Goal: Task Accomplishment & Management: Use online tool/utility

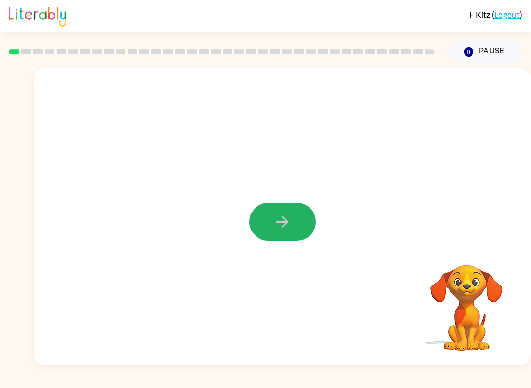
click at [290, 217] on icon "button" at bounding box center [282, 221] width 18 height 18
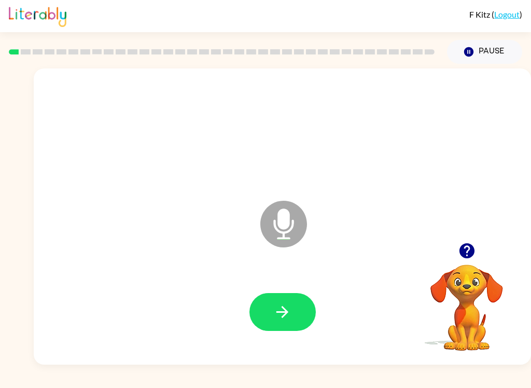
click at [296, 326] on button "button" at bounding box center [282, 312] width 66 height 38
click at [284, 308] on icon "button" at bounding box center [282, 312] width 12 height 12
click at [293, 317] on button "button" at bounding box center [282, 312] width 66 height 38
click at [276, 299] on button "button" at bounding box center [282, 312] width 66 height 38
click at [276, 311] on icon "button" at bounding box center [282, 312] width 18 height 18
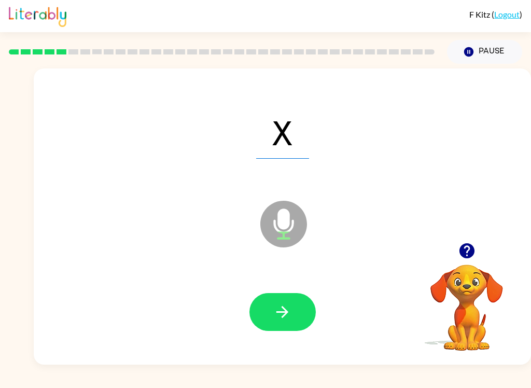
click at [294, 307] on button "button" at bounding box center [282, 312] width 66 height 38
click at [283, 312] on icon "button" at bounding box center [282, 312] width 12 height 12
click at [281, 311] on icon "button" at bounding box center [282, 312] width 18 height 18
click at [289, 307] on icon "button" at bounding box center [282, 312] width 18 height 18
click at [268, 329] on button "button" at bounding box center [282, 312] width 66 height 38
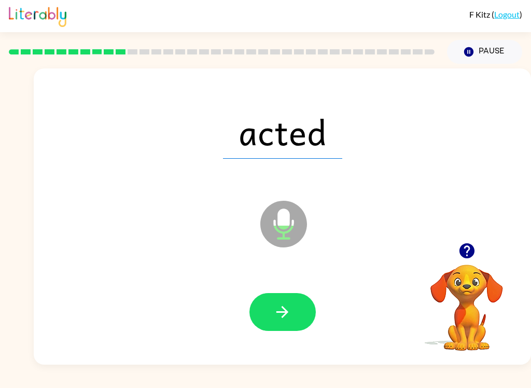
click at [290, 321] on button "button" at bounding box center [282, 312] width 66 height 38
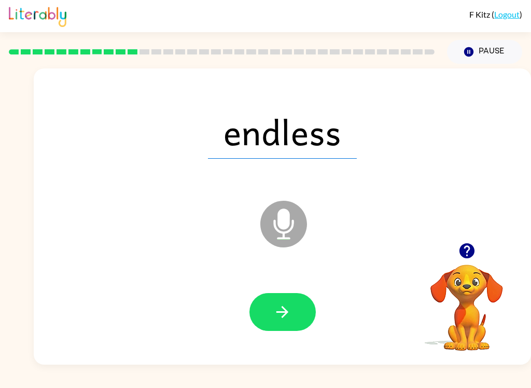
click at [267, 282] on div at bounding box center [282, 311] width 476 height 85
click at [283, 308] on icon "button" at bounding box center [282, 312] width 12 height 12
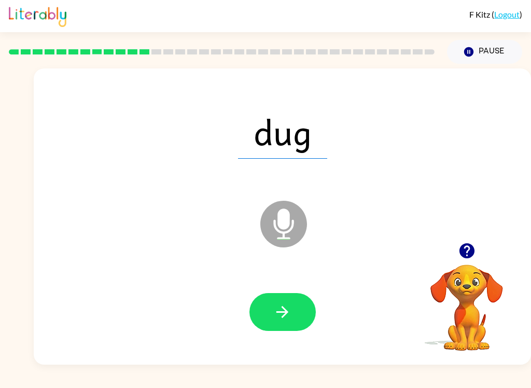
click at [298, 308] on button "button" at bounding box center [282, 312] width 66 height 38
click at [293, 329] on button "button" at bounding box center [282, 312] width 66 height 38
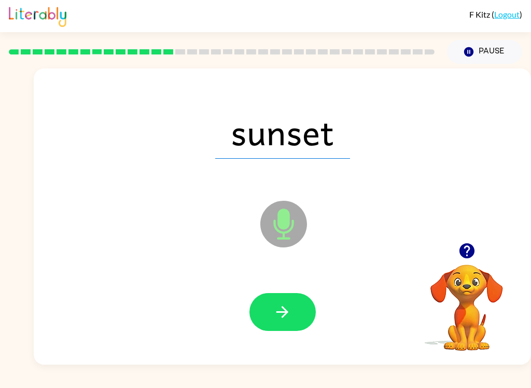
click at [287, 311] on icon "button" at bounding box center [282, 312] width 12 height 12
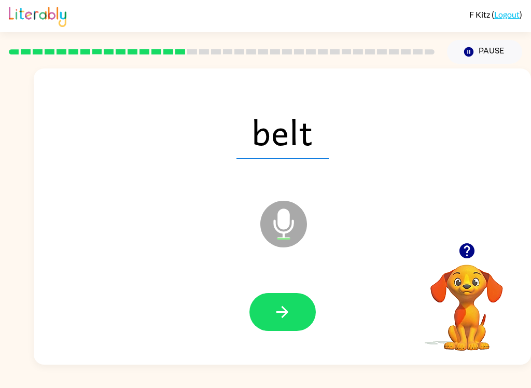
click at [288, 294] on button "button" at bounding box center [282, 312] width 66 height 38
click at [276, 305] on icon "button" at bounding box center [282, 312] width 18 height 18
click at [272, 322] on button "button" at bounding box center [282, 312] width 66 height 38
click at [271, 322] on div at bounding box center [282, 312] width 66 height 38
click at [283, 299] on button "button" at bounding box center [282, 312] width 66 height 38
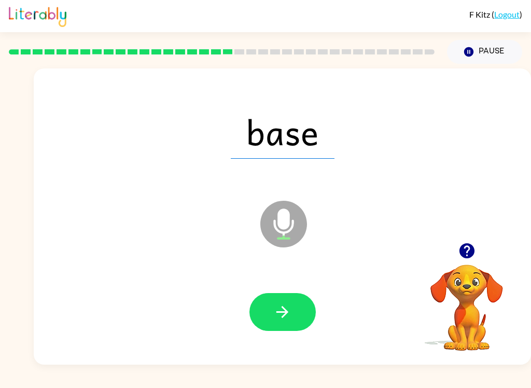
click at [293, 310] on button "button" at bounding box center [282, 312] width 66 height 38
click at [282, 314] on icon "button" at bounding box center [282, 312] width 18 height 18
click at [273, 289] on div at bounding box center [282, 311] width 476 height 85
click at [285, 308] on icon "button" at bounding box center [282, 312] width 18 height 18
click at [293, 294] on button "button" at bounding box center [282, 312] width 66 height 38
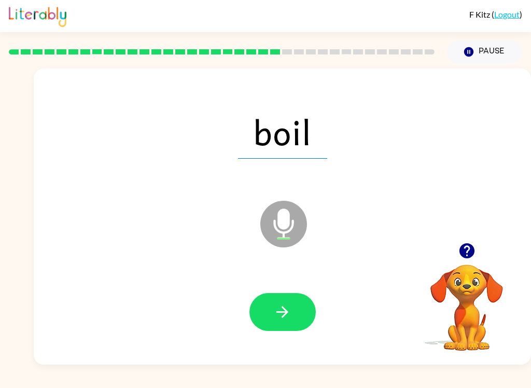
click at [279, 320] on icon "button" at bounding box center [282, 312] width 18 height 18
click at [293, 317] on button "button" at bounding box center [282, 312] width 66 height 38
click at [295, 293] on button "button" at bounding box center [282, 312] width 66 height 38
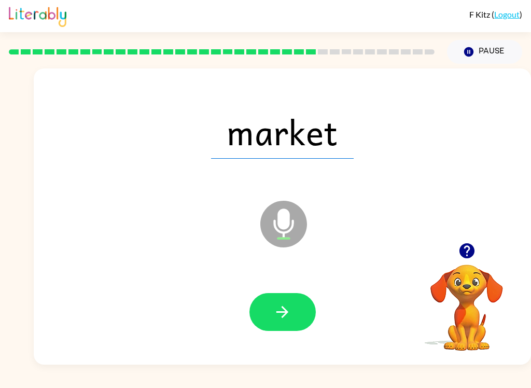
click at [281, 299] on button "button" at bounding box center [282, 312] width 66 height 38
click at [293, 316] on button "button" at bounding box center [282, 312] width 66 height 38
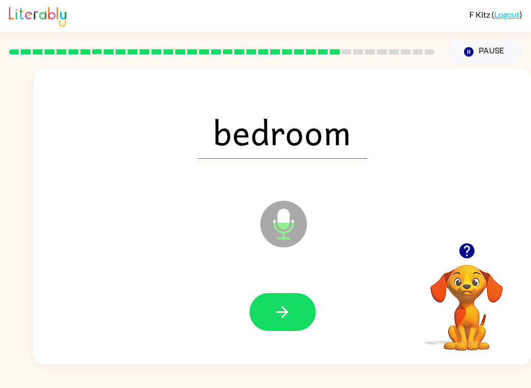
click at [279, 317] on icon "button" at bounding box center [282, 312] width 18 height 18
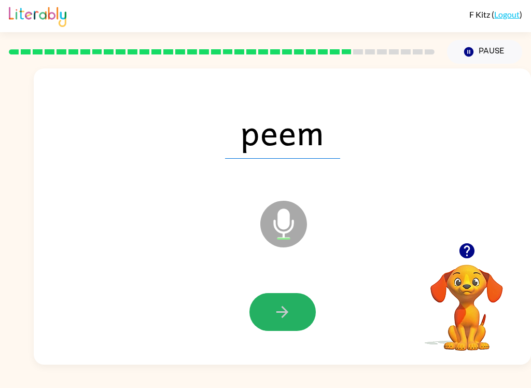
click at [287, 311] on icon "button" at bounding box center [282, 312] width 12 height 12
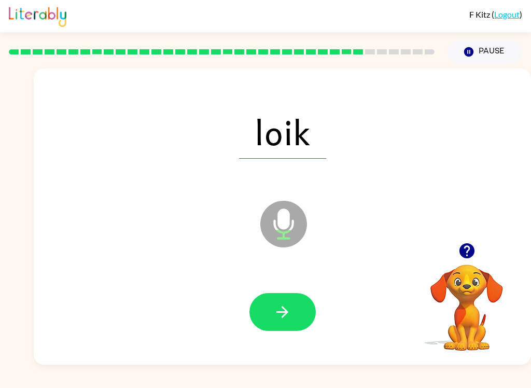
click at [300, 312] on button "button" at bounding box center [282, 312] width 66 height 38
click at [309, 295] on div at bounding box center [282, 312] width 66 height 38
click at [277, 304] on icon "button" at bounding box center [282, 312] width 18 height 18
click at [297, 302] on button "button" at bounding box center [282, 312] width 66 height 38
click at [301, 310] on button "button" at bounding box center [282, 312] width 66 height 38
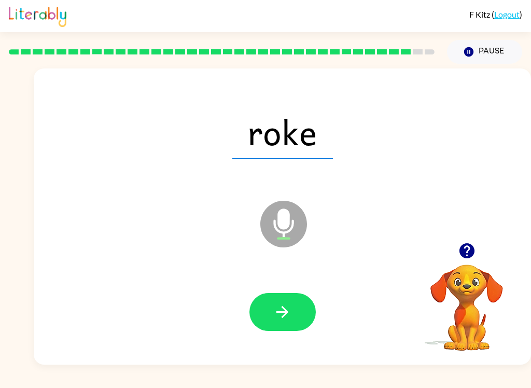
click at [281, 318] on icon "button" at bounding box center [282, 312] width 18 height 18
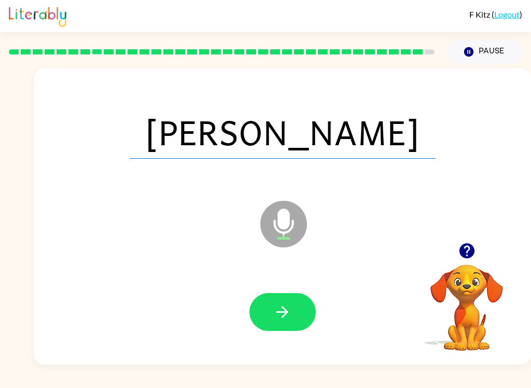
click at [287, 301] on button "button" at bounding box center [282, 312] width 66 height 38
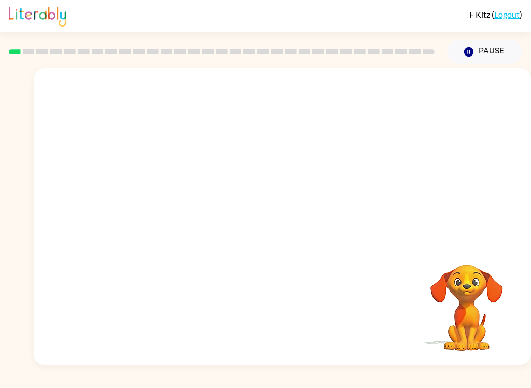
click at [249, 182] on video "Your browser must support playing .mp4 files to use Literably. Please try using…" at bounding box center [282, 155] width 497 height 174
click at [247, 185] on video "Your browser must support playing .mp4 files to use Literably. Please try using…" at bounding box center [282, 155] width 497 height 174
click at [293, 223] on button "button" at bounding box center [282, 222] width 66 height 38
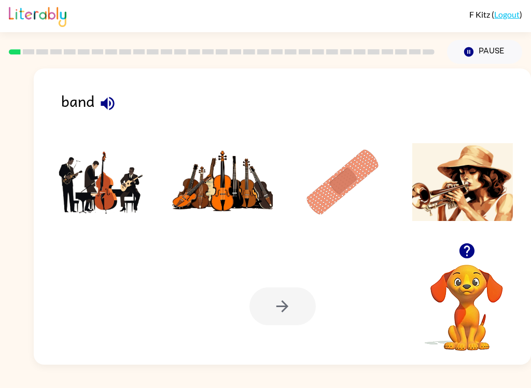
click at [113, 94] on button "button" at bounding box center [107, 103] width 26 height 26
click at [93, 174] on img at bounding box center [102, 182] width 101 height 78
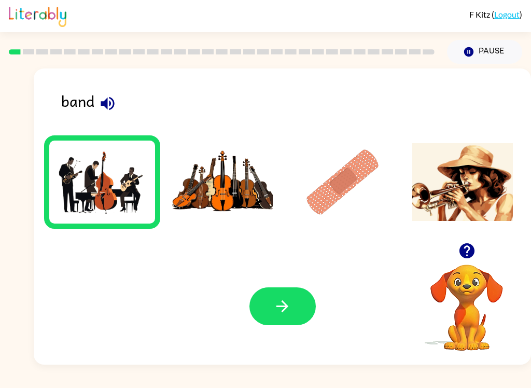
click at [288, 301] on icon "button" at bounding box center [282, 306] width 18 height 18
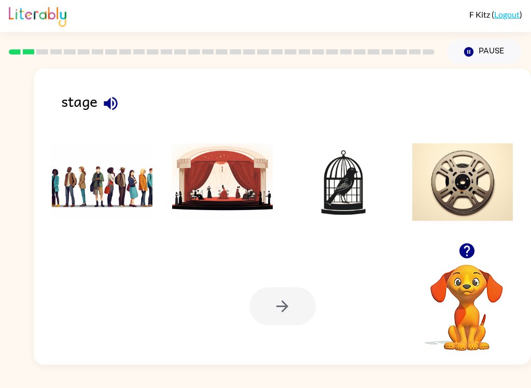
click at [116, 104] on icon "button" at bounding box center [111, 103] width 18 height 18
click at [224, 187] on img at bounding box center [222, 182] width 101 height 78
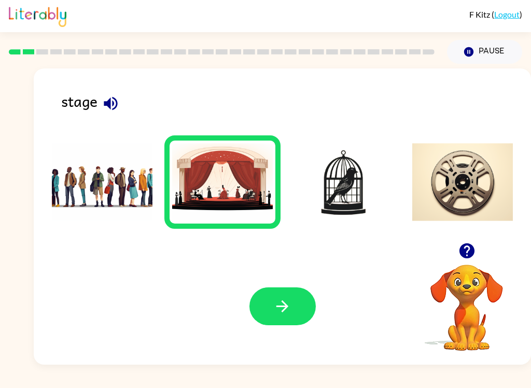
click at [280, 313] on icon "button" at bounding box center [282, 306] width 18 height 18
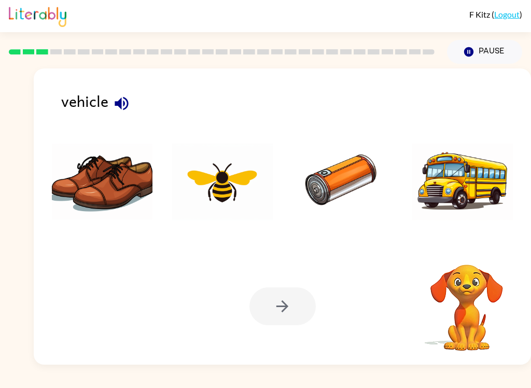
click at [126, 110] on icon "button" at bounding box center [121, 103] width 18 height 18
click at [463, 176] on img at bounding box center [462, 182] width 101 height 78
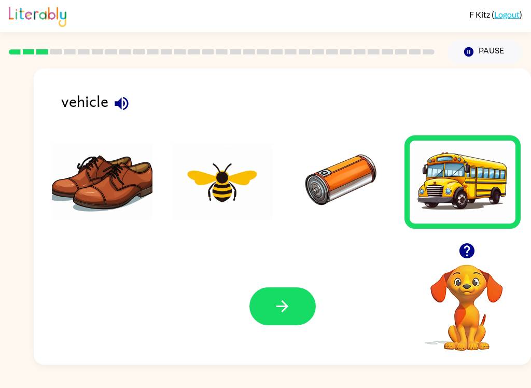
click at [281, 298] on icon "button" at bounding box center [282, 306] width 18 height 18
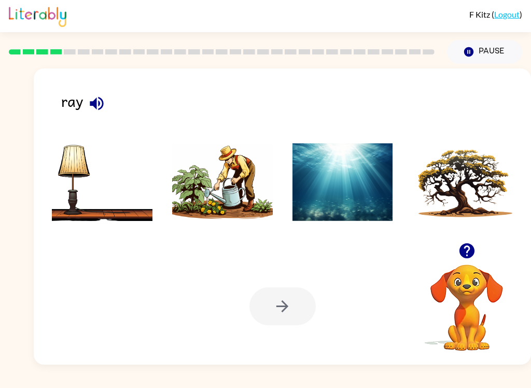
click at [108, 102] on button "button" at bounding box center [96, 103] width 26 height 26
click at [92, 105] on icon "button" at bounding box center [96, 102] width 13 height 13
click at [93, 101] on icon "button" at bounding box center [97, 103] width 18 height 18
click at [86, 102] on button "button" at bounding box center [96, 103] width 26 height 26
click at [225, 189] on img at bounding box center [222, 182] width 101 height 78
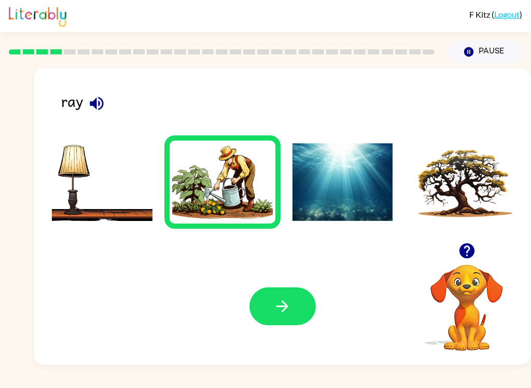
click at [281, 305] on icon "button" at bounding box center [282, 306] width 18 height 18
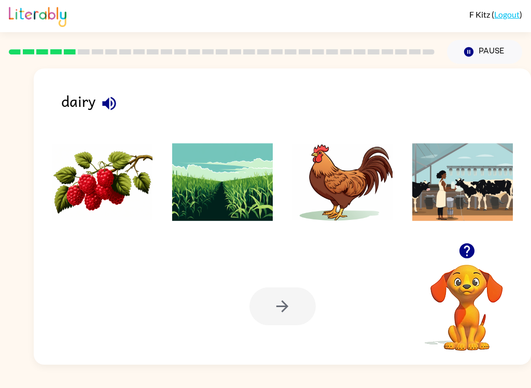
click at [107, 104] on icon "button" at bounding box center [108, 102] width 13 height 13
click at [344, 178] on img at bounding box center [342, 182] width 101 height 78
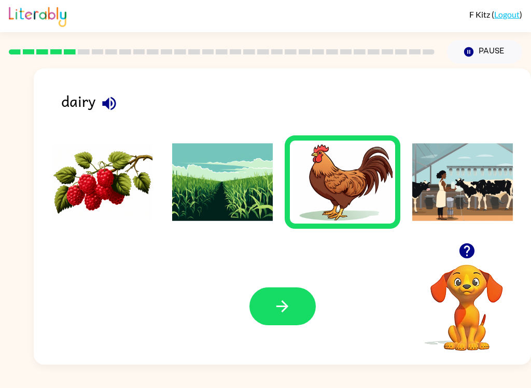
click at [272, 312] on button "button" at bounding box center [282, 306] width 66 height 38
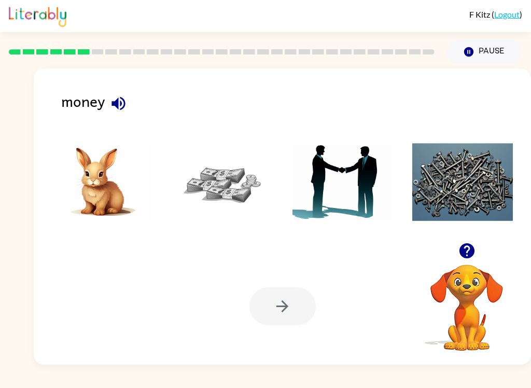
click at [216, 165] on img at bounding box center [222, 182] width 101 height 78
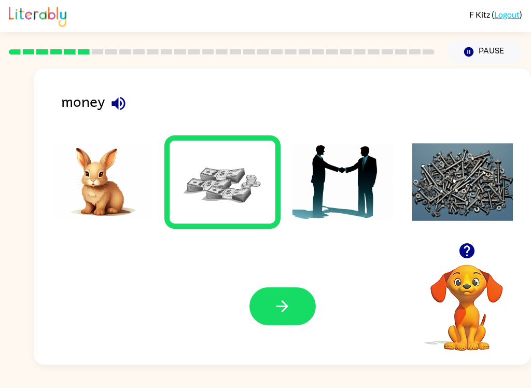
click at [273, 301] on icon "button" at bounding box center [282, 306] width 18 height 18
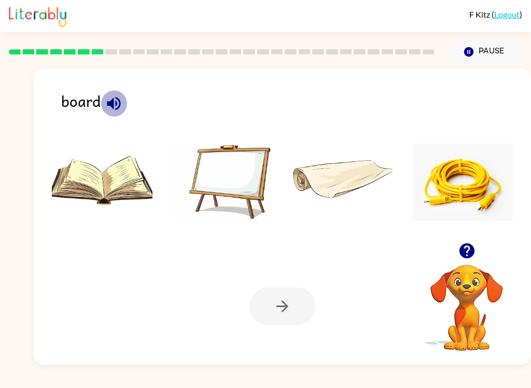
click at [121, 106] on icon "button" at bounding box center [114, 103] width 18 height 18
click at [239, 178] on img at bounding box center [222, 182] width 101 height 78
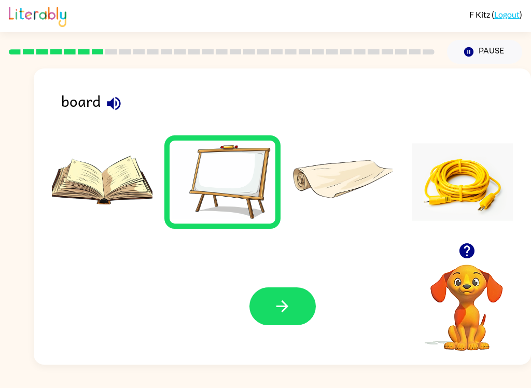
click at [282, 303] on icon "button" at bounding box center [282, 306] width 18 height 18
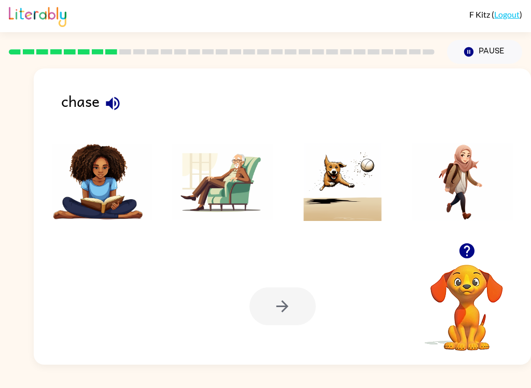
click at [113, 107] on icon "button" at bounding box center [113, 103] width 18 height 18
click at [355, 192] on img at bounding box center [342, 182] width 101 height 78
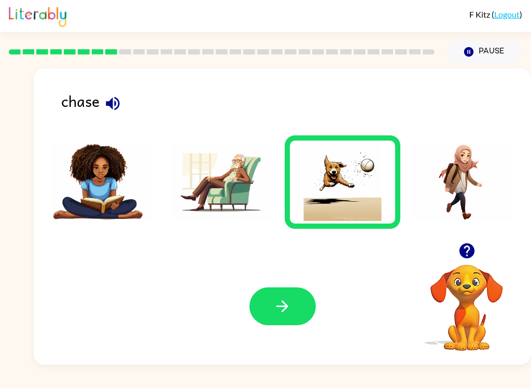
click at [279, 301] on icon "button" at bounding box center [282, 306] width 18 height 18
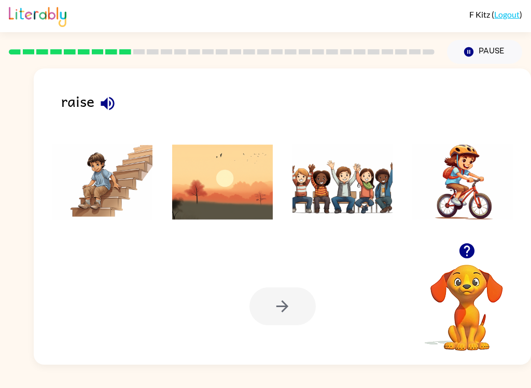
click at [109, 103] on icon "button" at bounding box center [107, 103] width 18 height 18
click at [354, 183] on img at bounding box center [342, 182] width 101 height 78
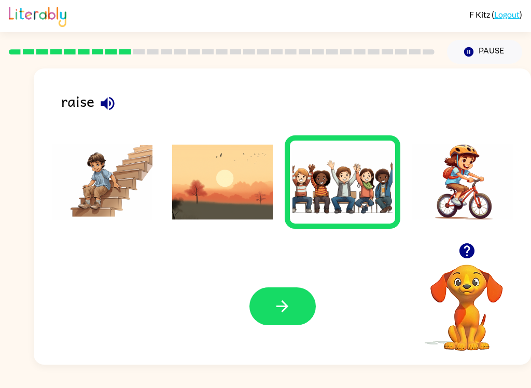
click at [291, 289] on button "button" at bounding box center [282, 306] width 66 height 38
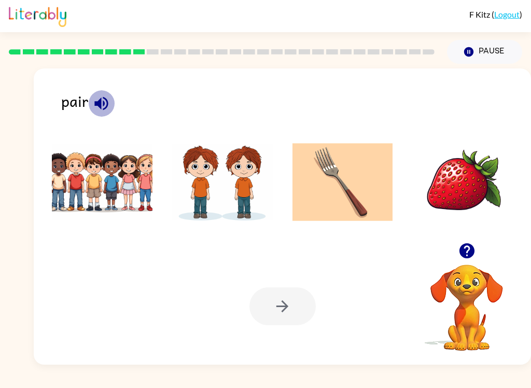
click at [110, 97] on icon "button" at bounding box center [101, 103] width 18 height 18
click at [108, 165] on img at bounding box center [102, 182] width 101 height 78
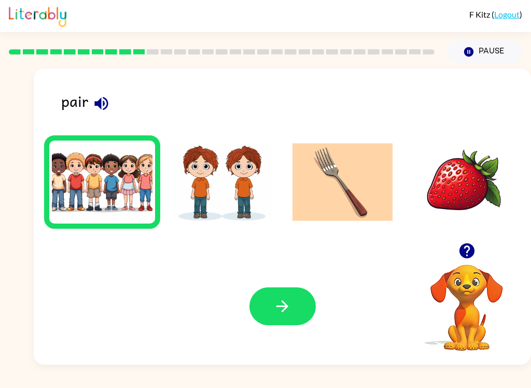
click at [297, 296] on button "button" at bounding box center [282, 306] width 66 height 38
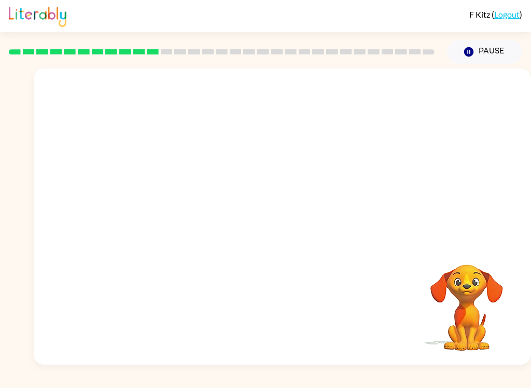
click at [419, 98] on video "Your browser must support playing .mp4 files to use Literably. Please try using…" at bounding box center [282, 155] width 497 height 174
click at [404, 93] on video "Your browser must support playing .mp4 files to use Literably. Please try using…" at bounding box center [282, 155] width 497 height 174
click at [416, 94] on video "Your browser must support playing .mp4 files to use Literably. Please try using…" at bounding box center [282, 155] width 497 height 174
click at [173, 187] on video "Your browser must support playing .mp4 files to use Literably. Please try using…" at bounding box center [282, 155] width 497 height 174
click at [284, 217] on icon "button" at bounding box center [282, 221] width 18 height 18
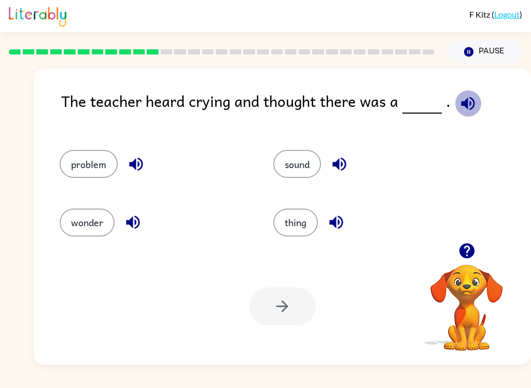
click at [461, 106] on icon "button" at bounding box center [467, 102] width 13 height 13
click at [298, 162] on button "sound" at bounding box center [297, 164] width 48 height 28
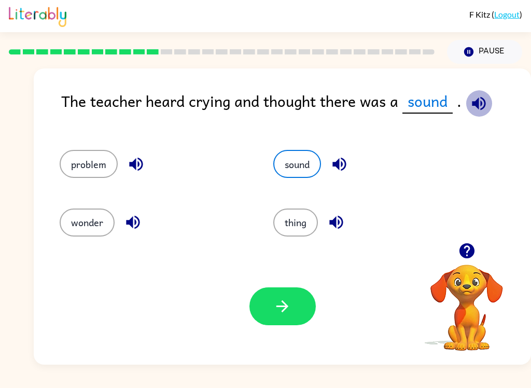
click at [490, 105] on button "button" at bounding box center [478, 103] width 26 height 26
click at [286, 309] on icon "button" at bounding box center [282, 306] width 12 height 12
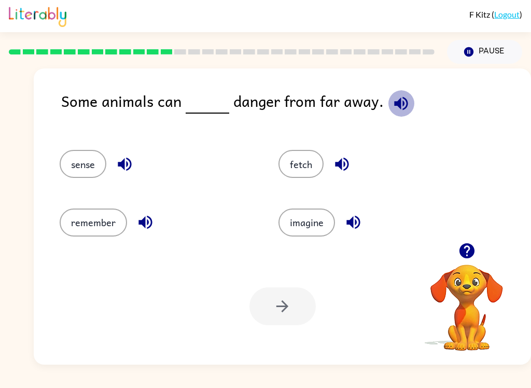
click at [402, 103] on icon "button" at bounding box center [400, 102] width 13 height 13
click at [79, 159] on button "sense" at bounding box center [83, 164] width 47 height 28
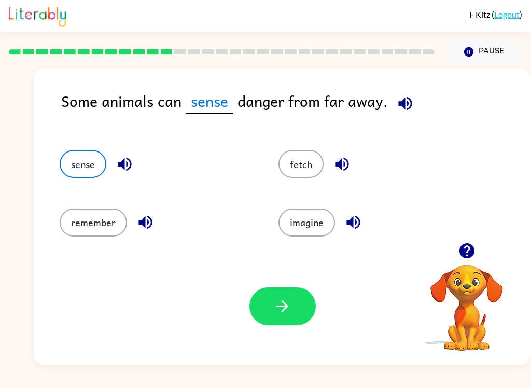
click at [273, 307] on button "button" at bounding box center [282, 306] width 66 height 38
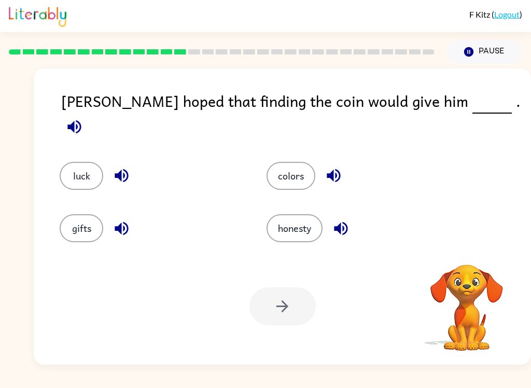
click at [83, 118] on icon "button" at bounding box center [74, 127] width 18 height 18
click at [85, 162] on button "luck" at bounding box center [82, 176] width 44 height 28
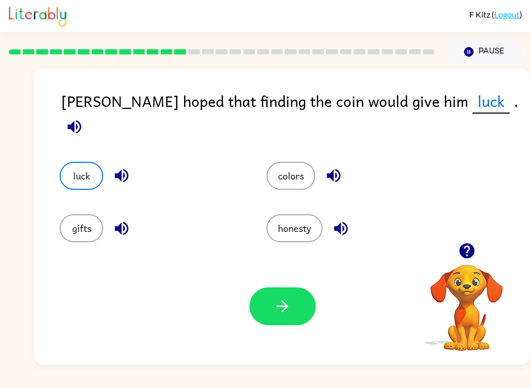
click at [282, 307] on icon "button" at bounding box center [282, 306] width 18 height 18
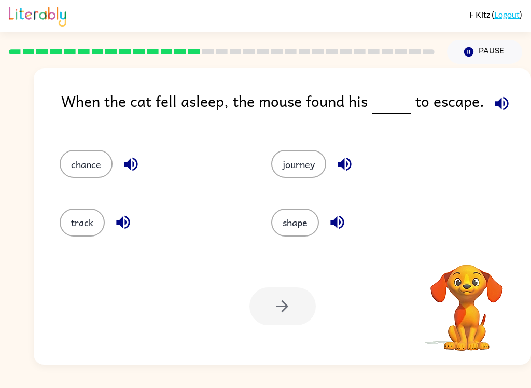
click at [499, 99] on icon "button" at bounding box center [500, 102] width 13 height 13
click at [494, 95] on icon "button" at bounding box center [501, 103] width 18 height 18
click at [91, 155] on button "chance" at bounding box center [86, 164] width 53 height 28
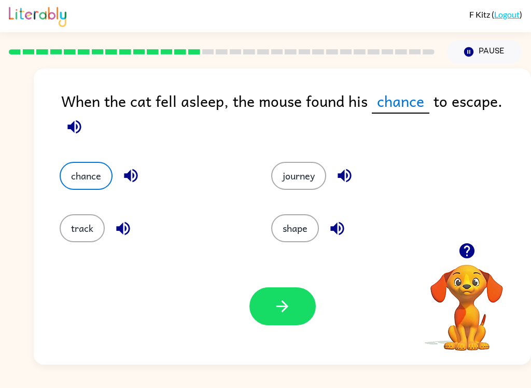
click at [289, 313] on icon "button" at bounding box center [282, 306] width 18 height 18
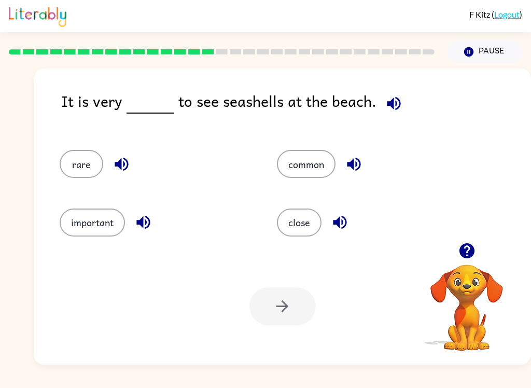
click at [391, 99] on icon "button" at bounding box center [393, 102] width 13 height 13
click at [90, 169] on button "rare" at bounding box center [82, 164] width 44 height 28
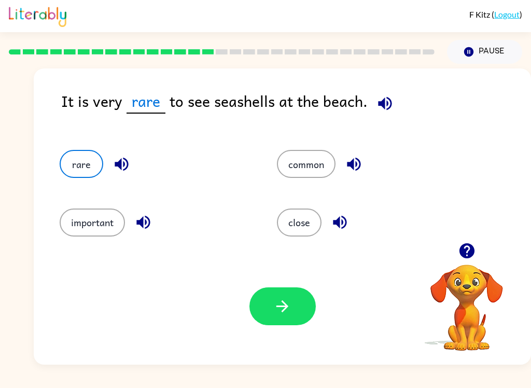
click at [293, 311] on button "button" at bounding box center [282, 306] width 66 height 38
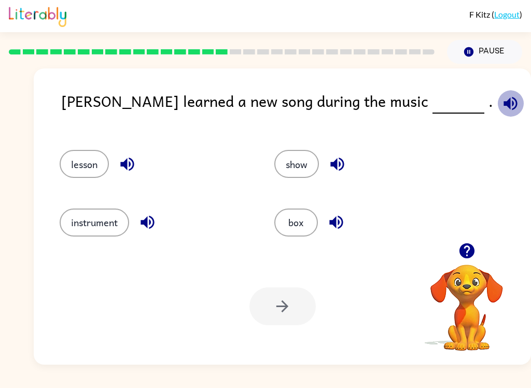
click at [503, 106] on icon "button" at bounding box center [509, 102] width 13 height 13
click at [315, 197] on div "box" at bounding box center [361, 218] width 215 height 58
click at [305, 219] on button "box" at bounding box center [296, 222] width 44 height 28
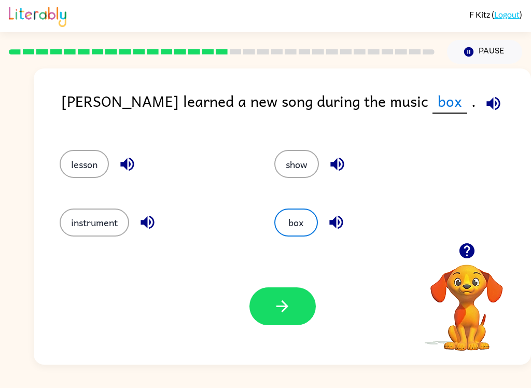
click at [345, 221] on icon "button" at bounding box center [336, 222] width 18 height 18
click at [339, 163] on icon "button" at bounding box center [337, 164] width 18 height 18
click at [298, 170] on button "show" at bounding box center [296, 164] width 45 height 28
click at [128, 154] on button "button" at bounding box center [127, 164] width 26 height 26
click at [148, 220] on icon "button" at bounding box center [146, 222] width 13 height 13
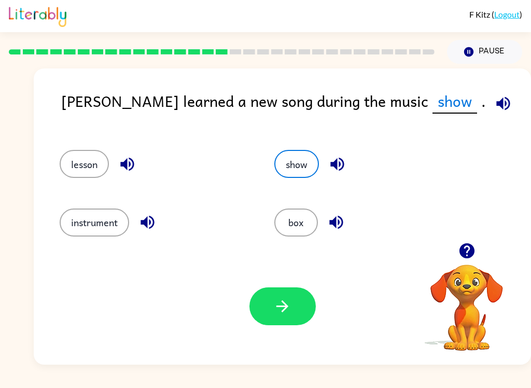
click at [99, 215] on button "instrument" at bounding box center [94, 222] width 69 height 28
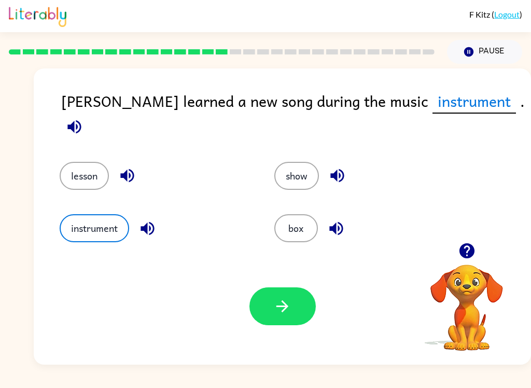
click at [419, 146] on div "show" at bounding box center [361, 168] width 215 height 52
click at [284, 307] on icon "button" at bounding box center [282, 306] width 18 height 18
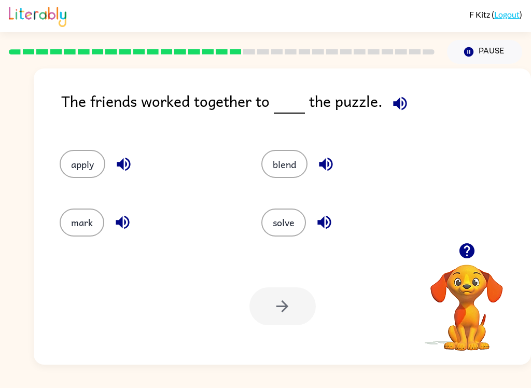
click at [396, 105] on icon "button" at bounding box center [399, 102] width 13 height 13
click at [329, 158] on icon "button" at bounding box center [326, 164] width 18 height 18
click at [327, 227] on icon "button" at bounding box center [324, 222] width 18 height 18
click at [113, 158] on button "button" at bounding box center [123, 164] width 26 height 26
click at [135, 166] on button "button" at bounding box center [123, 164] width 26 height 26
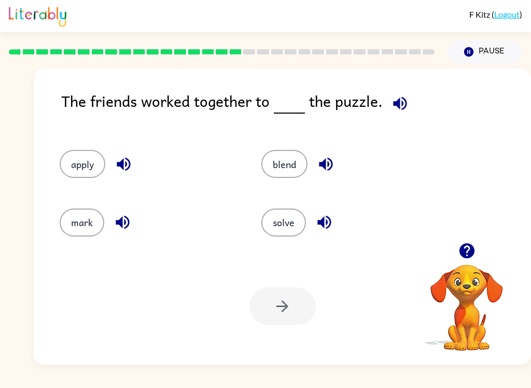
click at [116, 213] on button "button" at bounding box center [122, 222] width 26 height 26
click at [284, 229] on button "solve" at bounding box center [283, 222] width 45 height 28
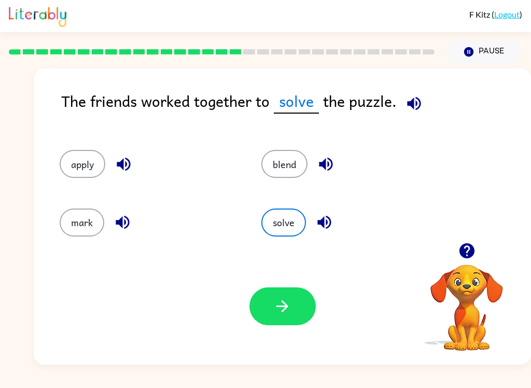
click at [278, 315] on icon "button" at bounding box center [282, 306] width 18 height 18
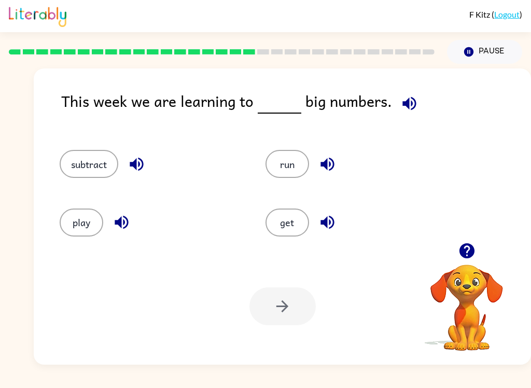
click at [408, 107] on icon "button" at bounding box center [409, 103] width 18 height 18
click at [292, 219] on button "get" at bounding box center [287, 222] width 44 height 28
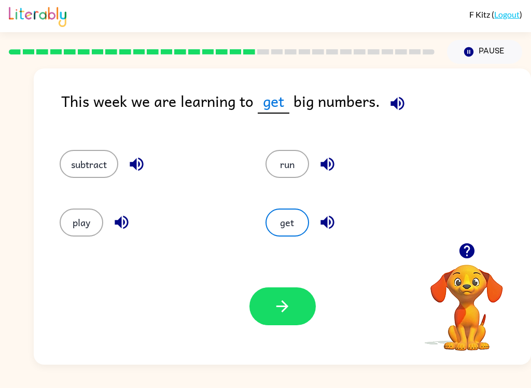
click at [336, 222] on icon "button" at bounding box center [327, 222] width 18 height 18
click at [337, 160] on button "button" at bounding box center [327, 164] width 26 height 26
click at [132, 159] on icon "button" at bounding box center [136, 164] width 18 height 18
click at [129, 220] on icon "button" at bounding box center [121, 222] width 18 height 18
click at [98, 156] on button "subtract" at bounding box center [89, 164] width 59 height 28
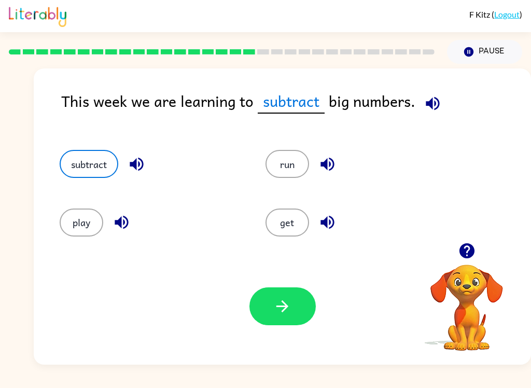
click at [295, 304] on button "button" at bounding box center [282, 306] width 66 height 38
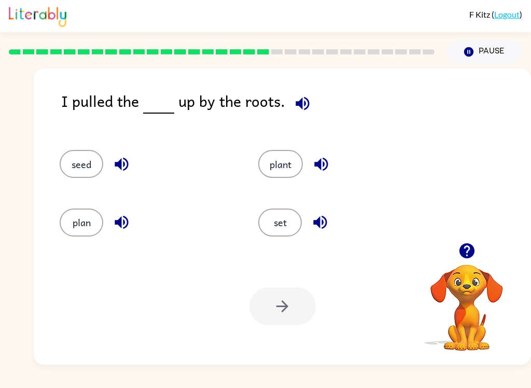
click at [310, 98] on button "button" at bounding box center [302, 103] width 26 height 26
click at [114, 164] on icon "button" at bounding box center [121, 164] width 18 height 18
click at [321, 168] on icon "button" at bounding box center [320, 164] width 13 height 13
click at [329, 220] on icon "button" at bounding box center [320, 222] width 18 height 18
click at [118, 227] on icon "button" at bounding box center [121, 222] width 18 height 18
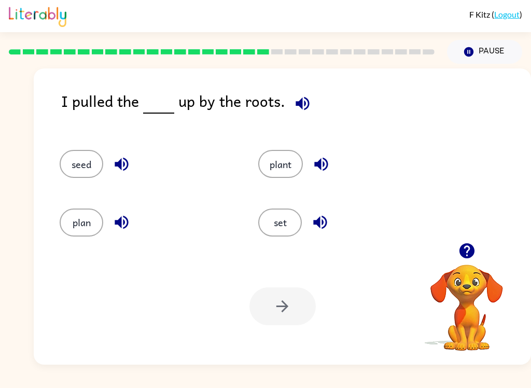
click at [334, 161] on button "button" at bounding box center [321, 164] width 26 height 26
click at [292, 151] on button "plant" at bounding box center [280, 164] width 45 height 28
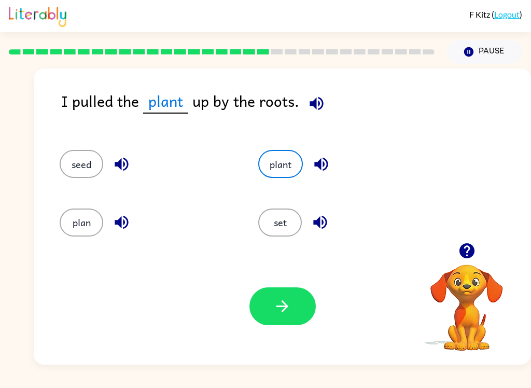
click at [291, 310] on icon "button" at bounding box center [282, 306] width 18 height 18
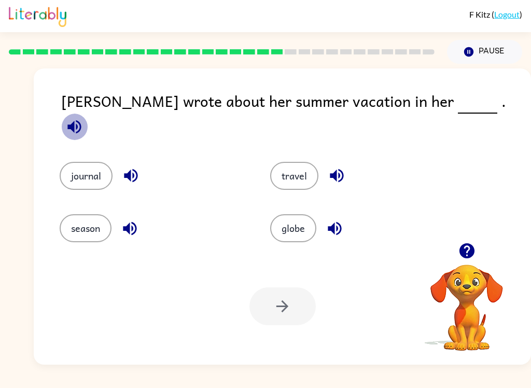
click at [81, 120] on icon "button" at bounding box center [73, 126] width 13 height 13
click at [100, 162] on button "journal" at bounding box center [86, 176] width 53 height 28
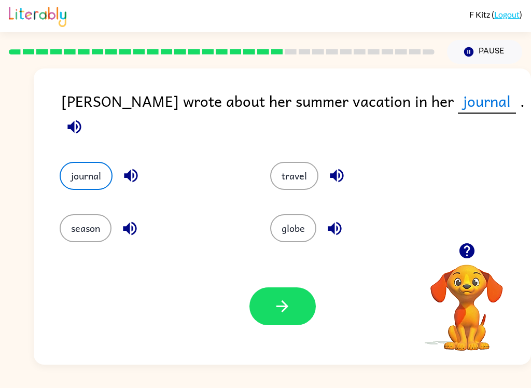
click at [291, 317] on button "button" at bounding box center [282, 306] width 66 height 38
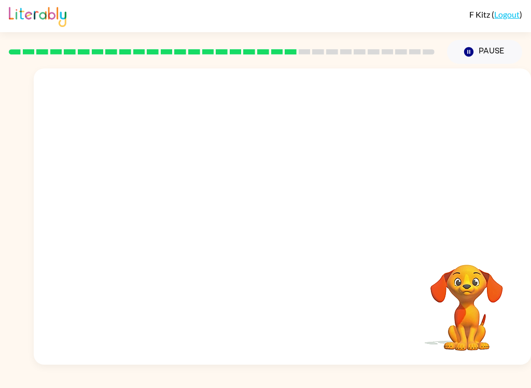
click at [374, 153] on video "Your browser must support playing .mp4 files to use Literably. Please try using…" at bounding box center [282, 155] width 497 height 174
click at [379, 154] on video "Your browser must support playing .mp4 files to use Literably. Please try using…" at bounding box center [282, 155] width 497 height 174
click at [376, 165] on video "Your browser must support playing .mp4 files to use Literably. Please try using…" at bounding box center [282, 155] width 497 height 174
click at [522, 383] on div "F Kitz ( Logout ) Pause Pause Your browser must support playing .mp4 files to u…" at bounding box center [265, 194] width 531 height 388
click at [374, 160] on video "Your browser must support playing .mp4 files to use Literably. Please try using…" at bounding box center [282, 155] width 497 height 174
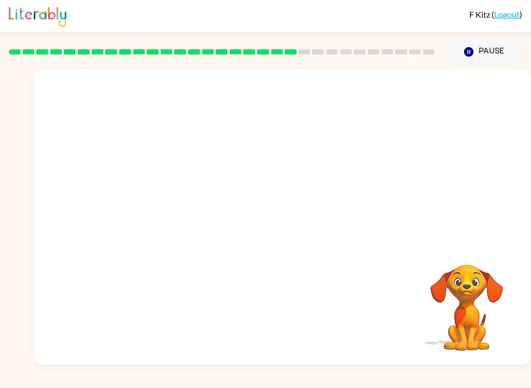
click at [188, 210] on video "Your browser must support playing .mp4 files to use Literably. Please try using…" at bounding box center [282, 155] width 497 height 174
click at [284, 218] on icon "button" at bounding box center [282, 221] width 18 height 18
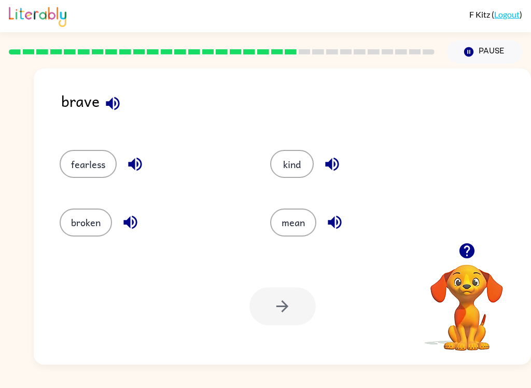
click at [340, 156] on icon "button" at bounding box center [332, 164] width 18 height 18
click at [112, 97] on icon "button" at bounding box center [113, 103] width 18 height 18
click at [315, 220] on button "mean" at bounding box center [293, 222] width 46 height 28
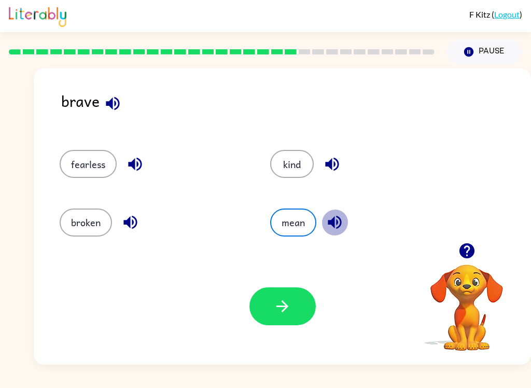
click at [341, 223] on icon "button" at bounding box center [334, 222] width 18 height 18
click at [141, 160] on icon "button" at bounding box center [135, 164] width 18 height 18
click at [135, 222] on icon "button" at bounding box center [130, 222] width 18 height 18
click at [94, 104] on div "brave" at bounding box center [295, 109] width 469 height 40
click at [123, 103] on button "button" at bounding box center [112, 103] width 26 height 26
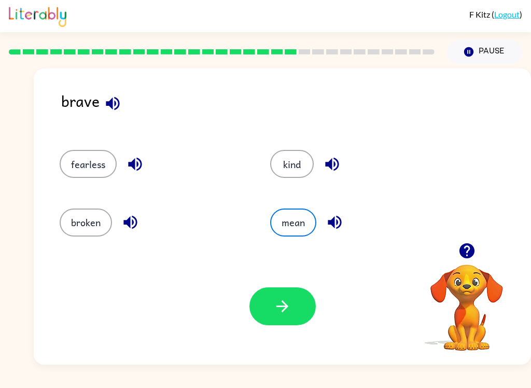
click at [83, 165] on button "fearless" at bounding box center [88, 164] width 57 height 28
click at [289, 295] on button "button" at bounding box center [282, 306] width 66 height 38
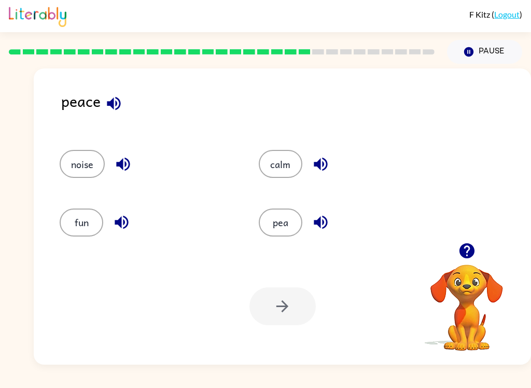
click at [113, 102] on icon "button" at bounding box center [113, 102] width 13 height 13
click at [314, 159] on icon "button" at bounding box center [320, 164] width 18 height 18
click at [324, 227] on icon "button" at bounding box center [319, 222] width 13 height 13
click at [119, 156] on icon "button" at bounding box center [123, 164] width 18 height 18
click at [121, 218] on icon "button" at bounding box center [121, 222] width 13 height 13
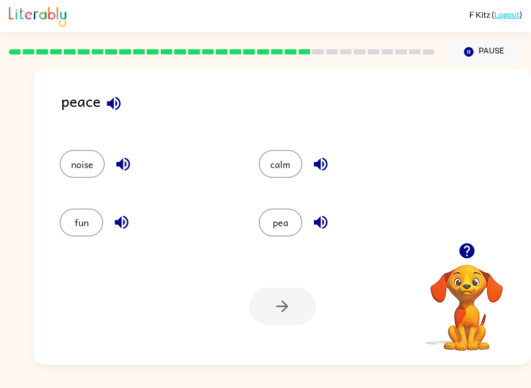
click at [273, 171] on button "calm" at bounding box center [281, 164] width 44 height 28
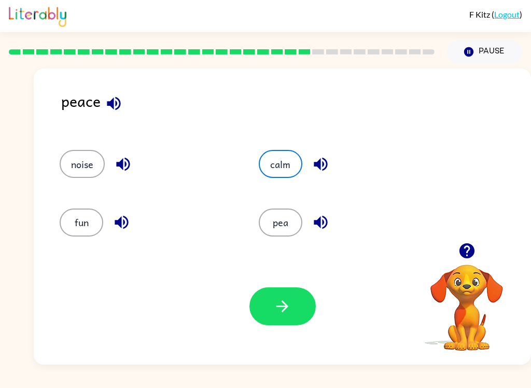
click at [290, 309] on icon "button" at bounding box center [282, 306] width 18 height 18
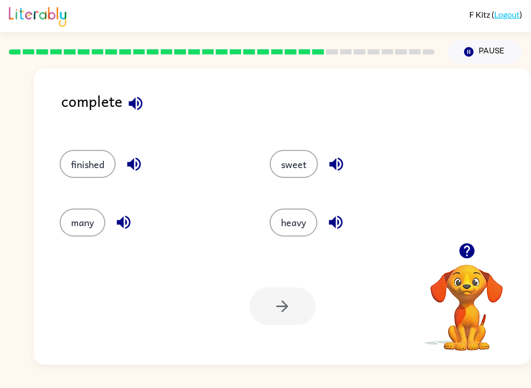
click at [136, 106] on icon "button" at bounding box center [135, 103] width 18 height 18
click at [133, 160] on icon "button" at bounding box center [134, 164] width 18 height 18
click at [76, 163] on button "finished" at bounding box center [88, 164] width 56 height 28
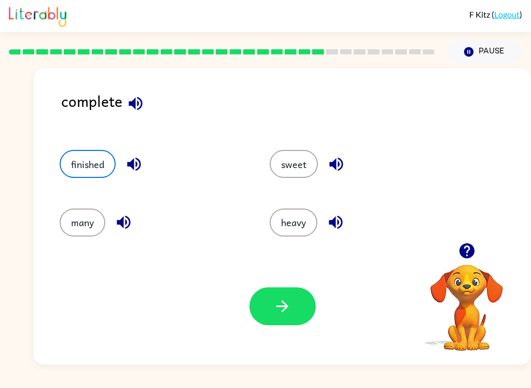
click at [283, 315] on icon "button" at bounding box center [282, 306] width 18 height 18
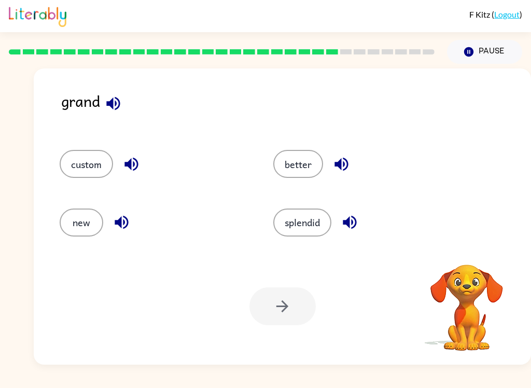
click at [262, 378] on div "F Kitz ( Logout ) Pause Pause grand custom better new splendid Your browser mus…" at bounding box center [265, 194] width 531 height 388
click at [119, 102] on icon "button" at bounding box center [112, 102] width 13 height 13
click at [141, 161] on button "button" at bounding box center [131, 164] width 26 height 26
click at [117, 218] on icon "button" at bounding box center [121, 222] width 18 height 18
click at [345, 161] on icon "button" at bounding box center [341, 164] width 18 height 18
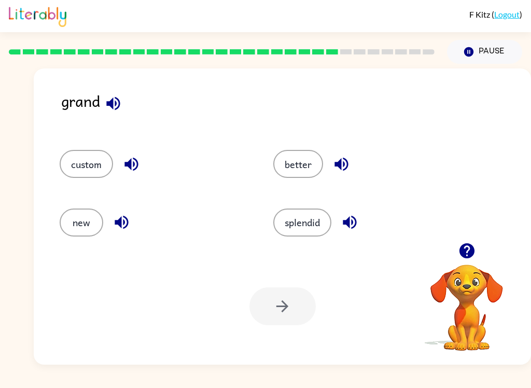
click at [358, 220] on icon "button" at bounding box center [349, 222] width 18 height 18
click at [305, 227] on button "splendid" at bounding box center [302, 222] width 58 height 28
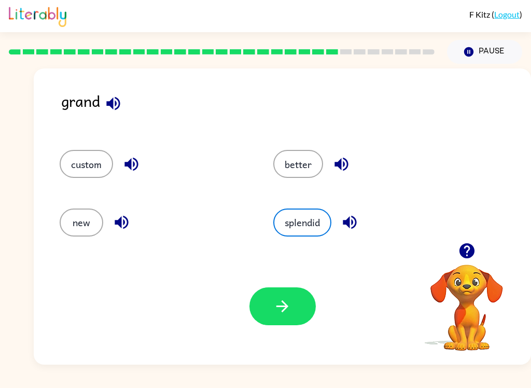
click at [301, 309] on button "button" at bounding box center [282, 306] width 66 height 38
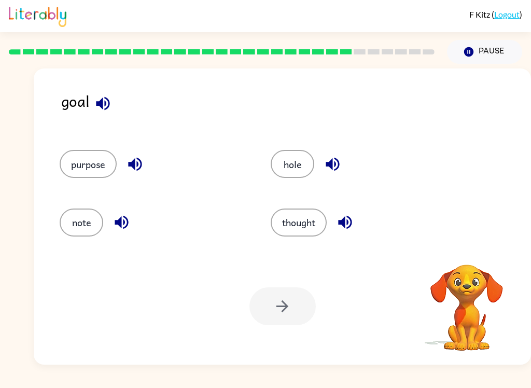
click at [104, 105] on icon "button" at bounding box center [102, 102] width 13 height 13
click at [142, 166] on icon "button" at bounding box center [135, 164] width 18 height 18
click at [125, 224] on icon "button" at bounding box center [121, 222] width 18 height 18
click at [338, 168] on icon "button" at bounding box center [331, 164] width 13 height 13
click at [349, 226] on icon "button" at bounding box center [345, 222] width 18 height 18
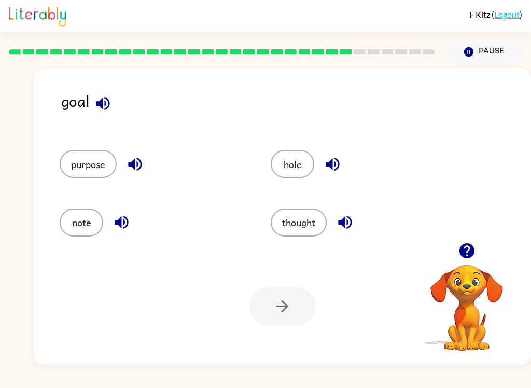
click at [138, 154] on button "button" at bounding box center [135, 164] width 26 height 26
click at [76, 165] on button "purpose" at bounding box center [88, 164] width 57 height 28
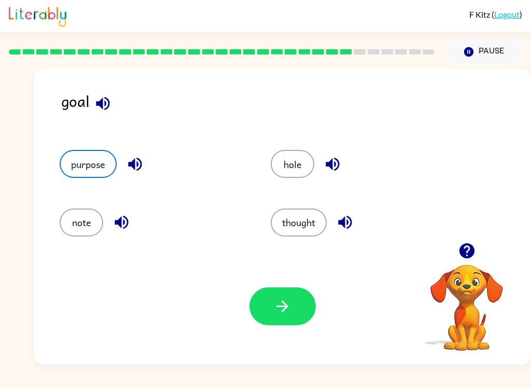
click at [290, 299] on icon "button" at bounding box center [282, 306] width 18 height 18
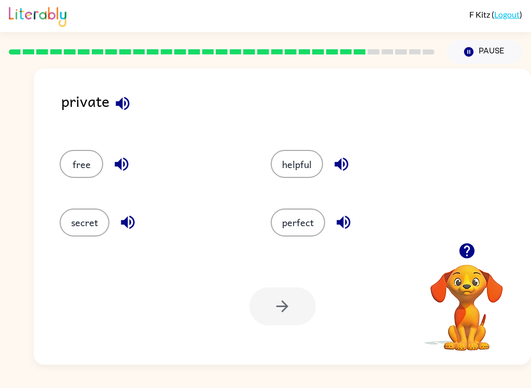
click at [122, 97] on icon "button" at bounding box center [122, 103] width 18 height 18
click at [123, 161] on icon "button" at bounding box center [121, 164] width 18 height 18
click at [122, 224] on icon "button" at bounding box center [127, 222] width 13 height 13
click at [346, 156] on icon "button" at bounding box center [341, 164] width 18 height 18
click at [344, 223] on icon "button" at bounding box center [343, 222] width 18 height 18
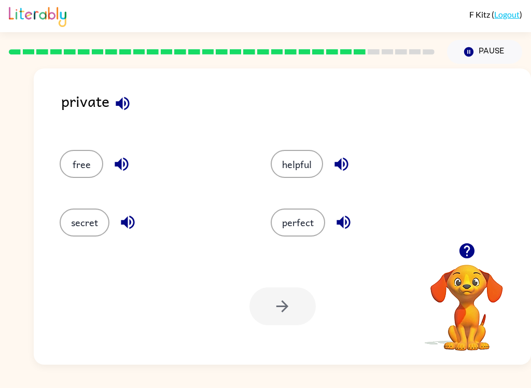
click at [123, 228] on icon "button" at bounding box center [128, 222] width 18 height 18
click at [292, 318] on div at bounding box center [282, 306] width 66 height 38
click at [80, 224] on button "secret" at bounding box center [85, 222] width 50 height 28
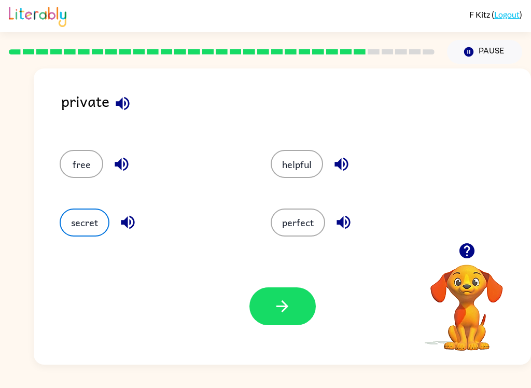
click at [283, 320] on button "button" at bounding box center [282, 306] width 66 height 38
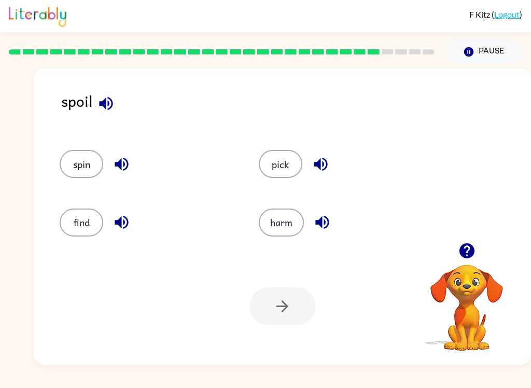
click at [116, 97] on button "button" at bounding box center [106, 103] width 26 height 26
click at [312, 149] on div "pick" at bounding box center [338, 159] width 199 height 58
click at [333, 156] on div "pick" at bounding box center [346, 164] width 175 height 28
click at [327, 165] on icon "button" at bounding box center [320, 164] width 18 height 18
click at [321, 219] on icon "button" at bounding box center [321, 222] width 13 height 13
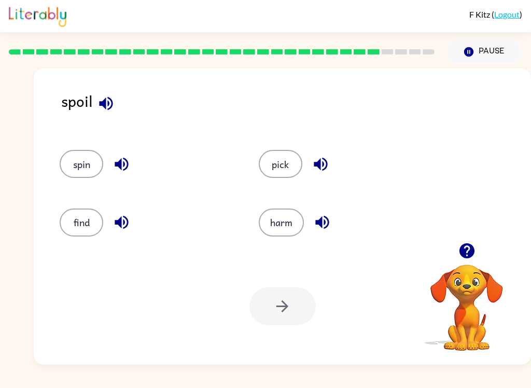
click at [118, 152] on button "button" at bounding box center [121, 164] width 26 height 26
click at [133, 222] on button "button" at bounding box center [121, 222] width 26 height 26
click at [105, 96] on icon "button" at bounding box center [106, 103] width 18 height 18
click at [132, 157] on button "button" at bounding box center [121, 164] width 26 height 26
click at [128, 162] on icon "button" at bounding box center [121, 164] width 18 height 18
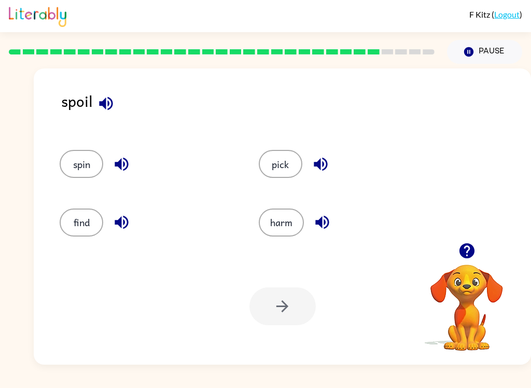
click at [120, 162] on icon "button" at bounding box center [121, 164] width 13 height 13
click at [125, 158] on icon "button" at bounding box center [121, 164] width 18 height 18
click at [125, 220] on icon "button" at bounding box center [121, 222] width 18 height 18
click at [331, 164] on button "button" at bounding box center [320, 164] width 26 height 26
click at [330, 224] on icon "button" at bounding box center [322, 222] width 18 height 18
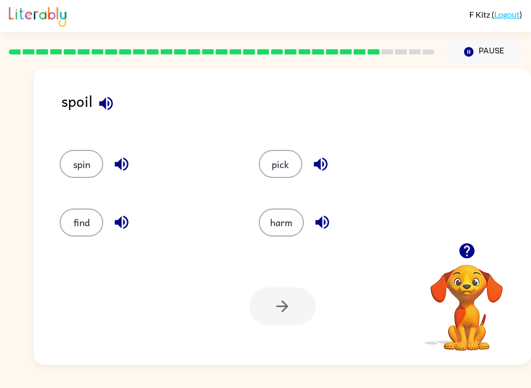
click at [285, 166] on button "pick" at bounding box center [281, 164] width 44 height 28
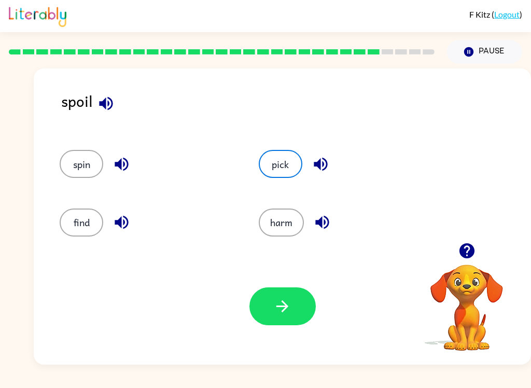
click at [285, 284] on div "Your browser must support playing .mp4 files to use Literably. Please try using…" at bounding box center [282, 306] width 497 height 117
click at [295, 299] on button "button" at bounding box center [282, 306] width 66 height 38
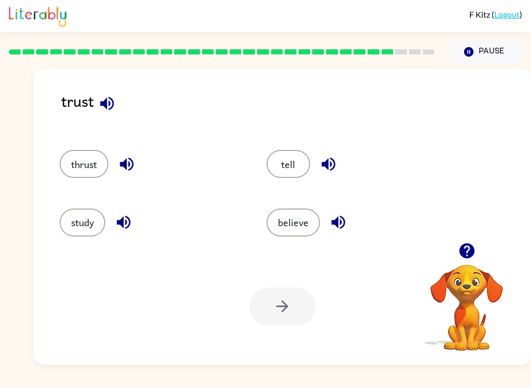
click at [98, 111] on icon "button" at bounding box center [107, 103] width 18 height 18
click at [337, 167] on icon "button" at bounding box center [328, 164] width 18 height 18
click at [337, 220] on icon "button" at bounding box center [337, 222] width 13 height 13
click at [287, 231] on button "believe" at bounding box center [292, 222] width 53 height 28
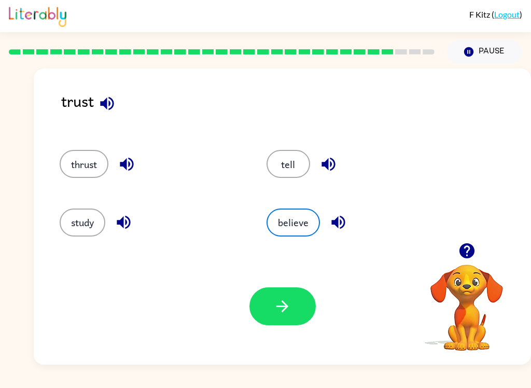
click at [278, 292] on button "button" at bounding box center [282, 306] width 66 height 38
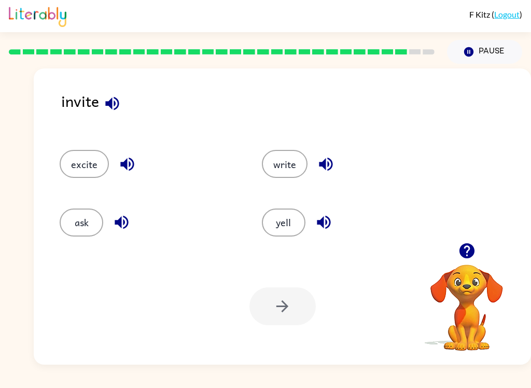
click at [107, 101] on icon "button" at bounding box center [112, 103] width 18 height 18
click at [116, 166] on button "button" at bounding box center [127, 164] width 26 height 26
click at [126, 230] on icon "button" at bounding box center [121, 222] width 18 height 18
click at [326, 161] on icon "button" at bounding box center [326, 164] width 18 height 18
click at [327, 224] on icon "button" at bounding box center [324, 222] width 18 height 18
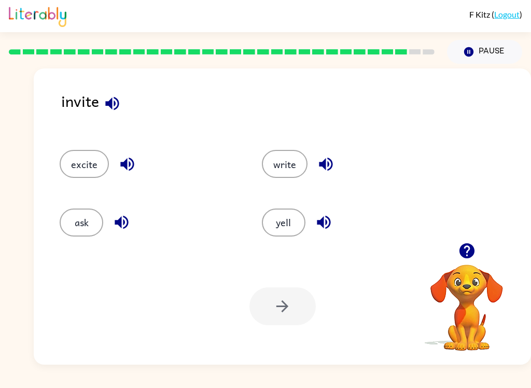
click at [102, 224] on button "ask" at bounding box center [82, 222] width 44 height 28
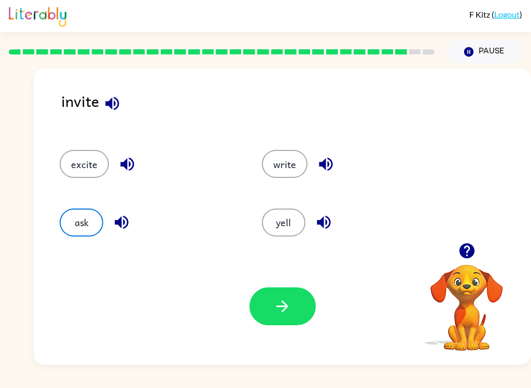
click at [279, 323] on button "button" at bounding box center [282, 306] width 66 height 38
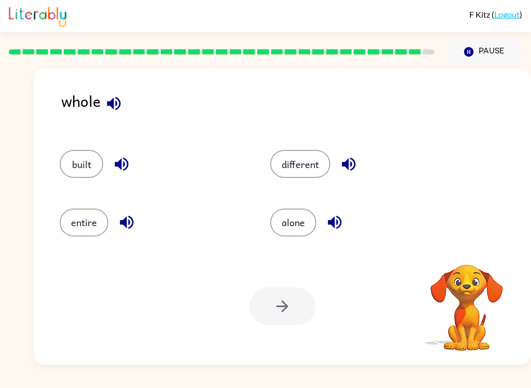
click at [121, 100] on icon "button" at bounding box center [114, 103] width 18 height 18
click at [113, 106] on icon "button" at bounding box center [113, 102] width 13 height 13
click at [85, 163] on button "built" at bounding box center [82, 164] width 44 height 28
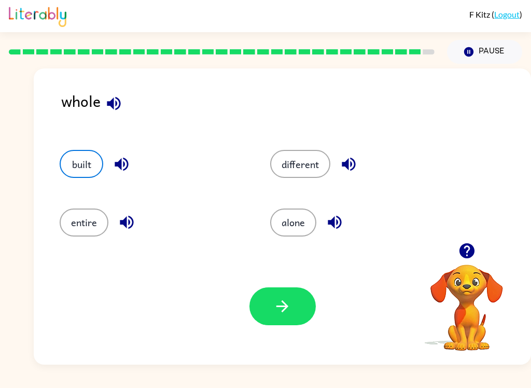
click at [123, 160] on icon "button" at bounding box center [121, 164] width 18 height 18
click at [125, 222] on icon "button" at bounding box center [126, 222] width 13 height 13
click at [434, 382] on div "F Kitz ( Logout ) Pause Pause whole built different entire alone Your browser m…" at bounding box center [265, 194] width 531 height 388
click at [438, 383] on div "F Kitz ( Logout ) Pause Pause whole built different entire alone Your browser m…" at bounding box center [265, 194] width 531 height 388
click at [437, 383] on div "F Kitz ( Logout ) Pause Pause whole built different entire alone Your browser m…" at bounding box center [265, 194] width 531 height 388
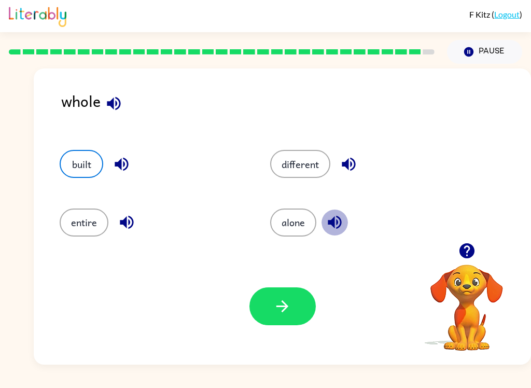
click at [344, 224] on button "button" at bounding box center [334, 222] width 26 height 26
click at [445, 383] on div "F Kitz ( Logout ) Pause Pause whole built different entire alone Your browser m…" at bounding box center [265, 194] width 531 height 388
click at [281, 178] on button "different" at bounding box center [300, 164] width 60 height 28
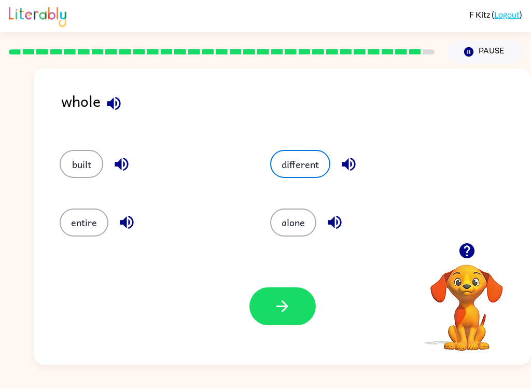
click at [283, 305] on icon "button" at bounding box center [282, 306] width 18 height 18
